Goal: Information Seeking & Learning: Understand process/instructions

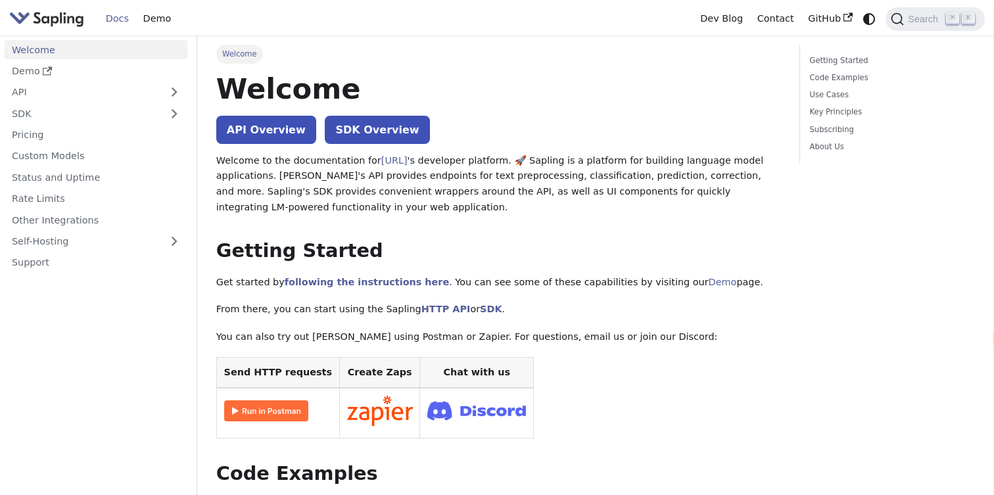
select select "en"
click at [59, 97] on link "API" at bounding box center [85, 92] width 160 height 19
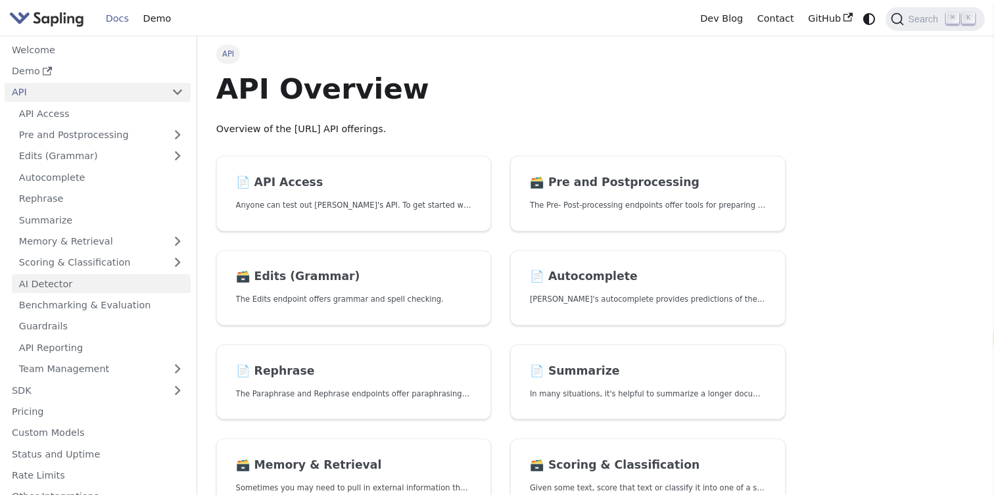
click at [58, 282] on link "AI Detector" at bounding box center [101, 283] width 179 height 19
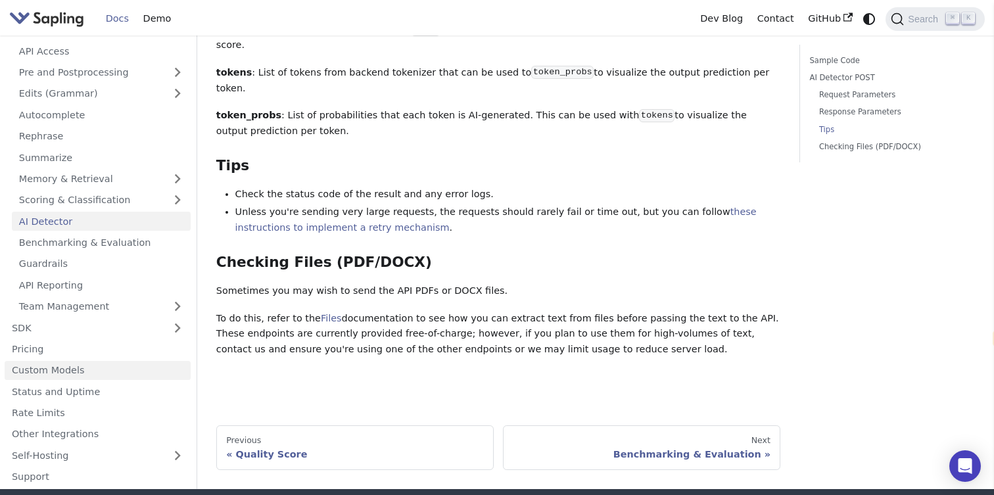
scroll to position [59, 0]
click at [83, 380] on link "Status and Uptime" at bounding box center [98, 389] width 186 height 19
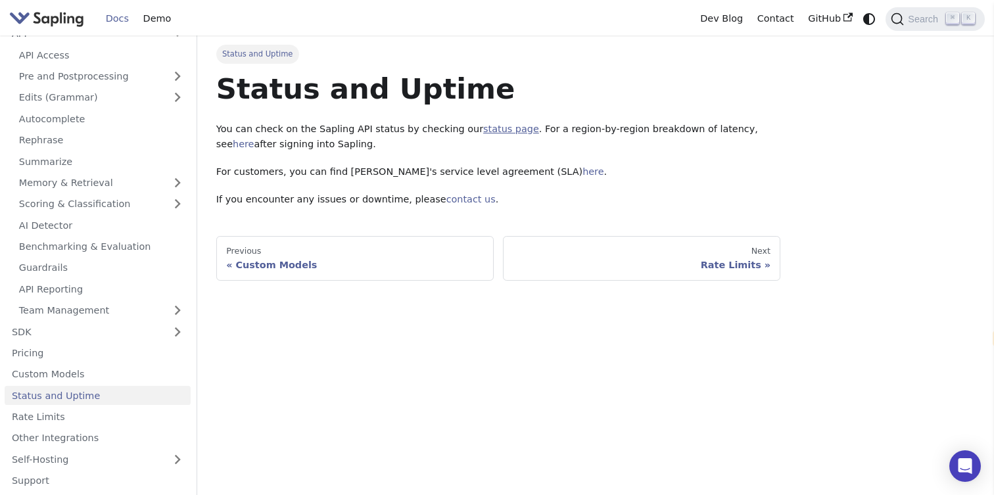
click at [502, 129] on link "status page" at bounding box center [511, 129] width 56 height 11
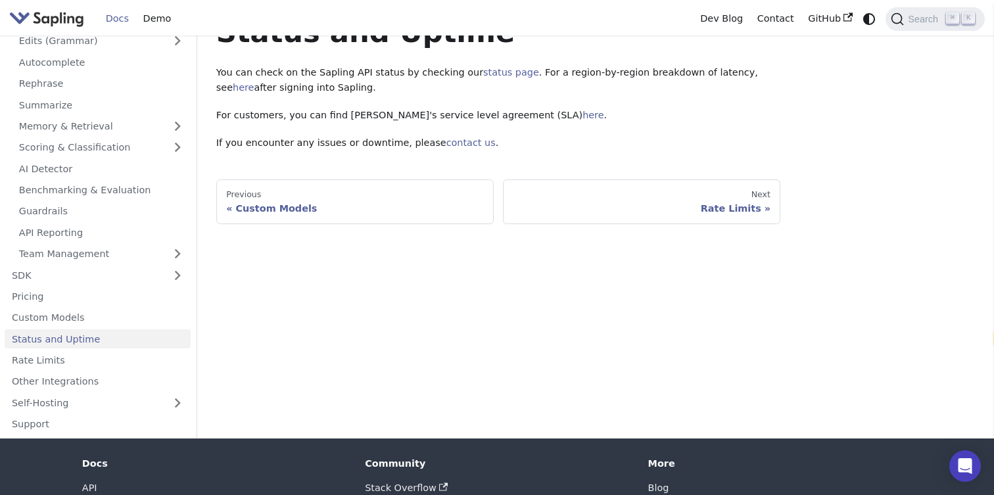
scroll to position [69, 0]
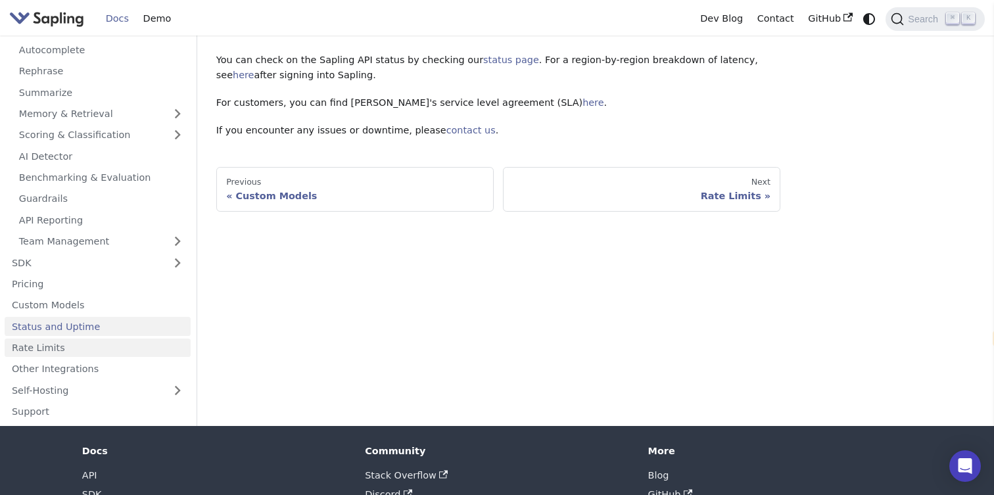
click at [47, 352] on link "Rate Limits" at bounding box center [98, 348] width 186 height 19
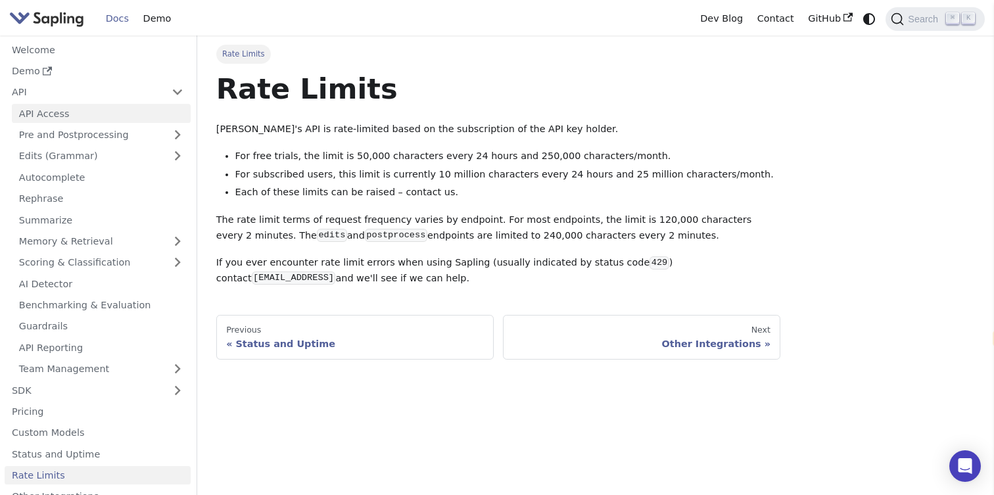
click at [102, 115] on link "API Access" at bounding box center [101, 113] width 179 height 19
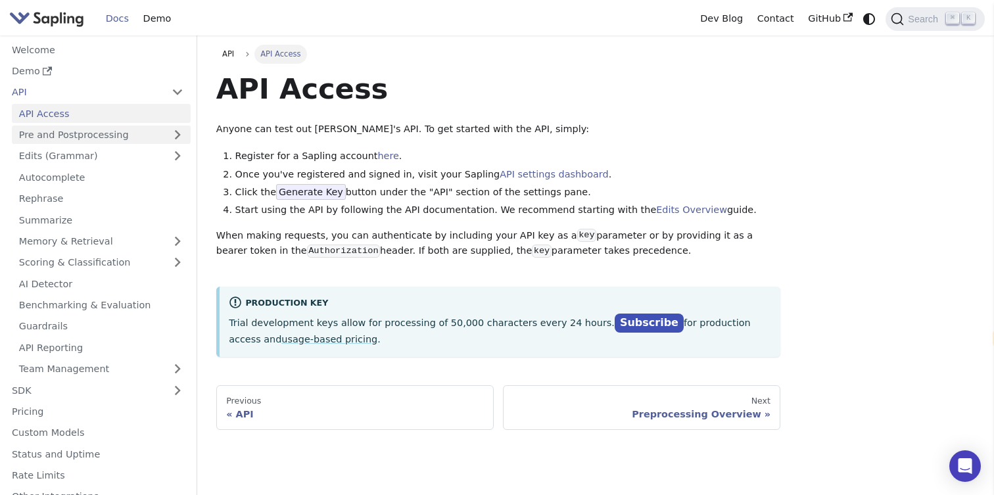
click at [102, 133] on link "Pre and Postprocessing" at bounding box center [101, 135] width 179 height 19
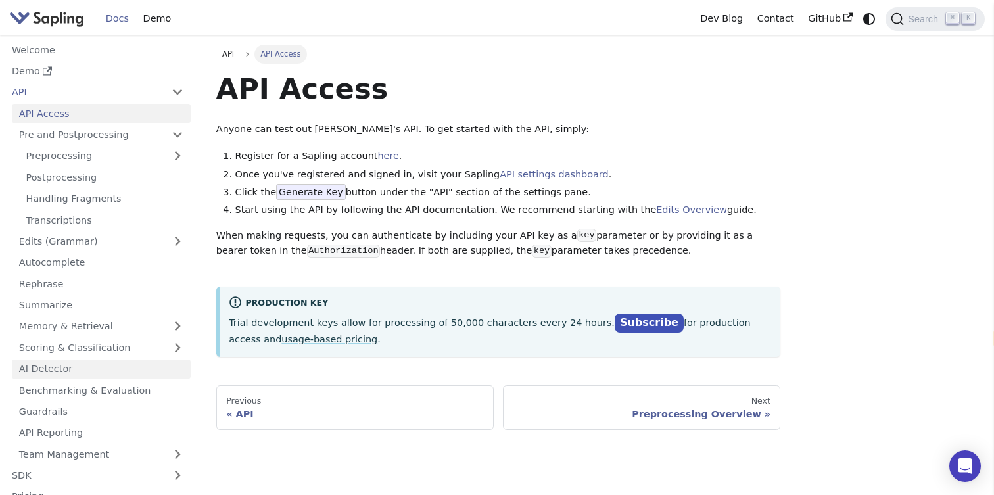
click at [107, 367] on link "AI Detector" at bounding box center [101, 369] width 179 height 19
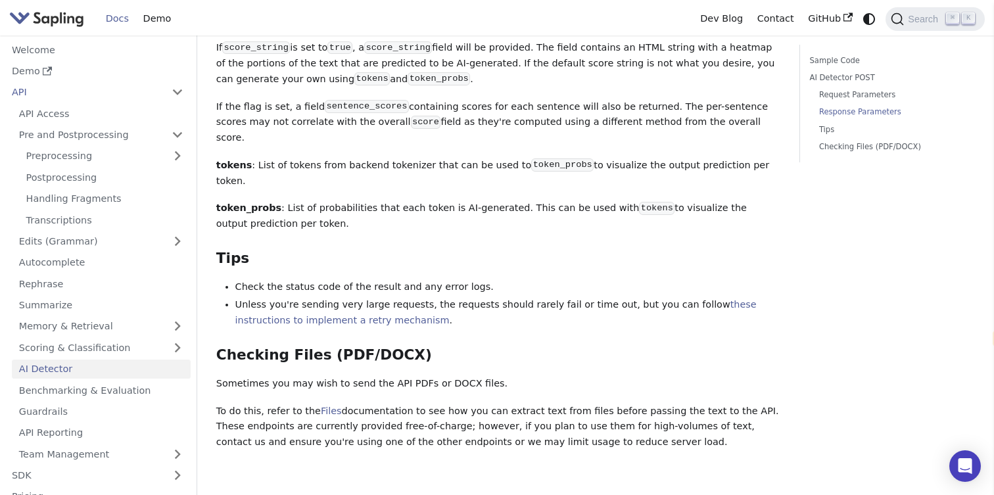
scroll to position [1568, 0]
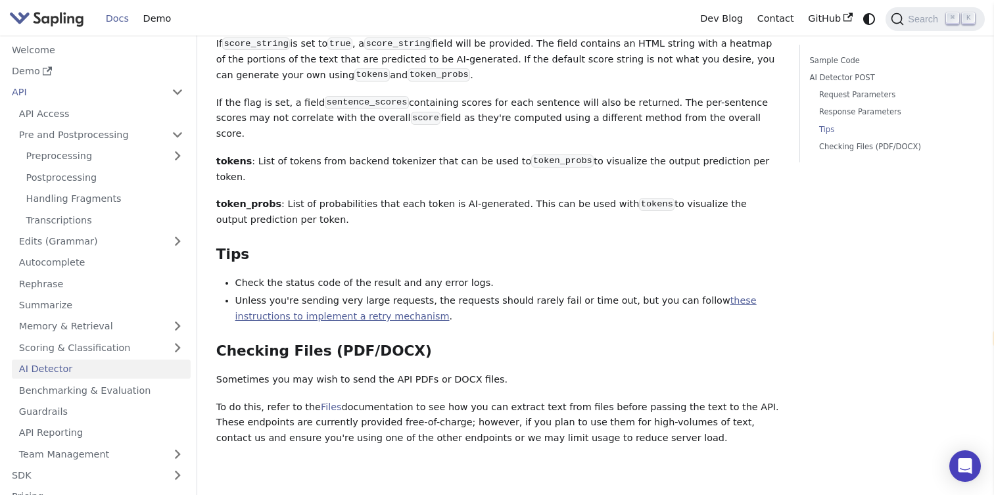
click at [306, 295] on link "these instructions to implement a retry mechanism" at bounding box center [495, 308] width 521 height 26
